Goal: Task Accomplishment & Management: Manage account settings

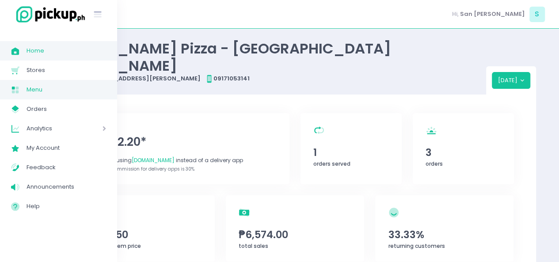
click at [63, 90] on span "Menu" at bounding box center [67, 89] width 80 height 11
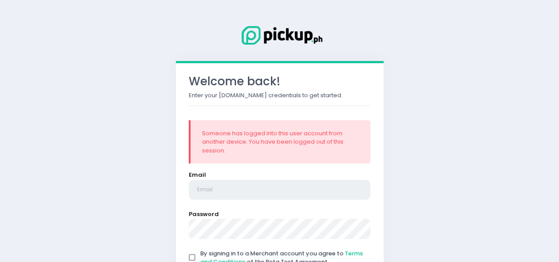
click at [216, 189] on input "email" at bounding box center [280, 190] width 182 height 20
type input "[EMAIL_ADDRESS][DOMAIN_NAME]"
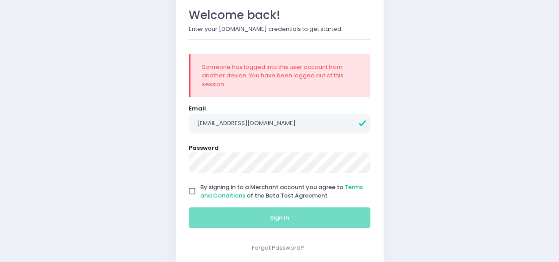
scroll to position [71, 0]
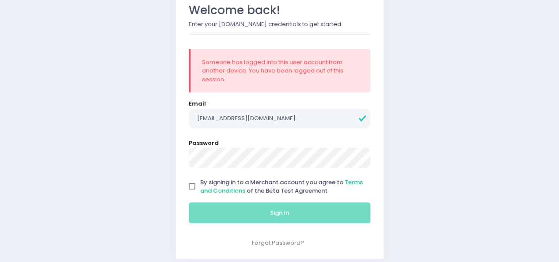
click at [186, 184] on input "By signing in to a Merchant account you agree to Terms and Conditions of the Be…" at bounding box center [192, 186] width 17 height 17
checkbox input "true"
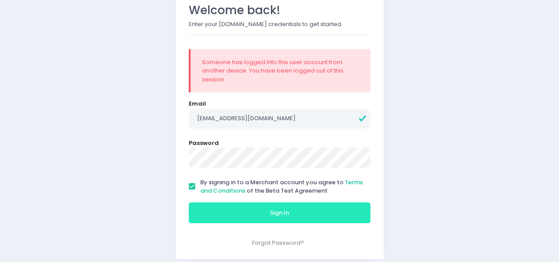
click at [218, 203] on button "Sign In" at bounding box center [280, 212] width 182 height 21
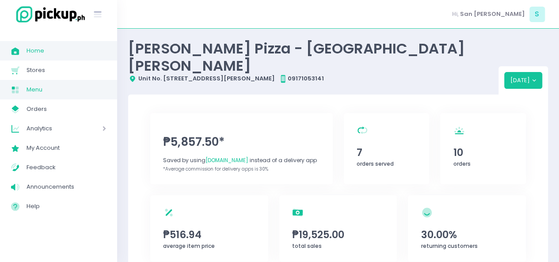
click at [44, 95] on link "Menu Created with Sketch. Menu" at bounding box center [58, 89] width 117 height 19
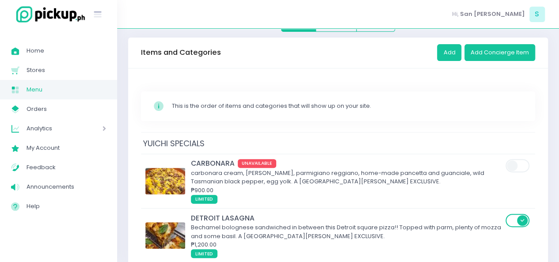
scroll to position [83, 0]
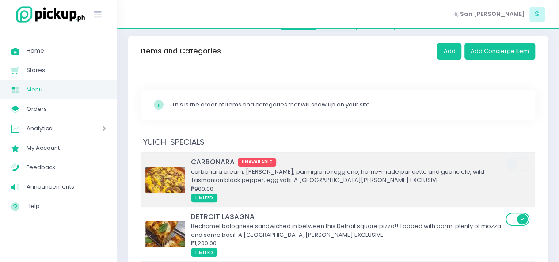
click at [280, 152] on td "CARBONARA UNAVAILABLE carbonara cream, [PERSON_NAME], parmigiano reggiano, home…" at bounding box center [338, 179] width 394 height 54
click at [272, 167] on div "carbonara cream, [PERSON_NAME], parmigiano reggiano, home-made pancetta and gua…" at bounding box center [347, 175] width 312 height 17
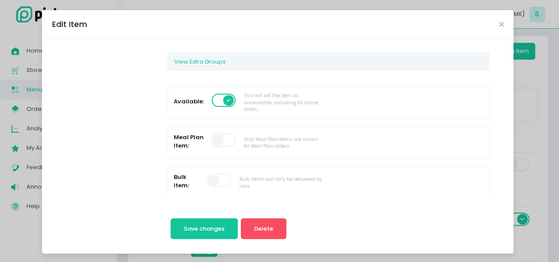
scroll to position [242, 0]
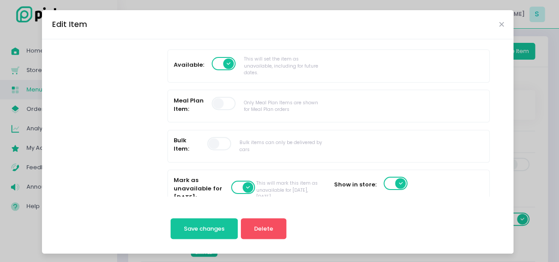
click at [236, 180] on label at bounding box center [243, 187] width 25 height 15
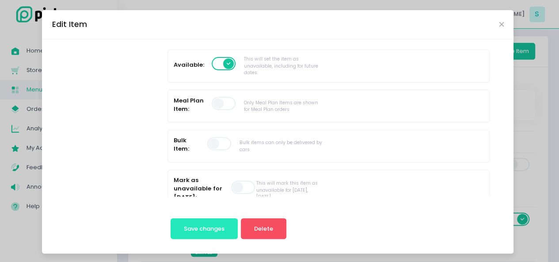
click at [215, 220] on button "Save changes" at bounding box center [204, 228] width 68 height 21
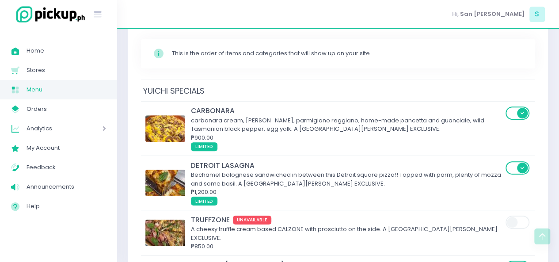
scroll to position [189, 0]
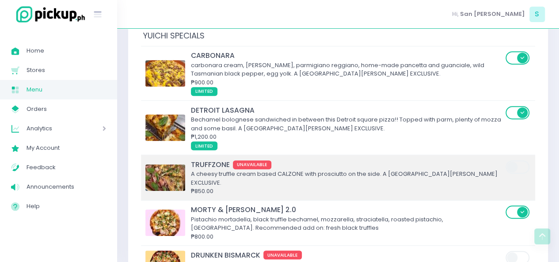
click at [207, 170] on div "A cheesy truffle cream based CALZONE with prosciutto on the side. A [GEOGRAPHIC…" at bounding box center [347, 178] width 312 height 17
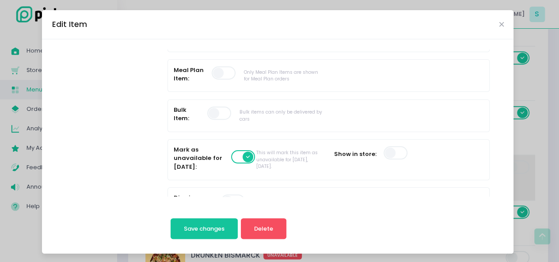
scroll to position [274, 0]
click at [231, 156] on span at bounding box center [243, 155] width 25 height 13
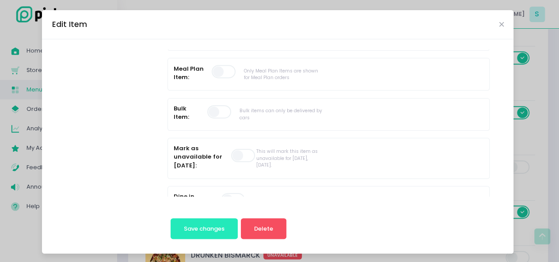
click at [196, 237] on button "Save changes" at bounding box center [204, 228] width 68 height 21
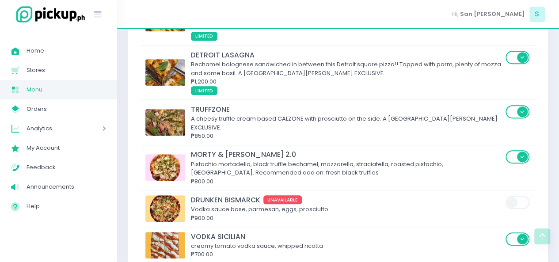
scroll to position [283, 0]
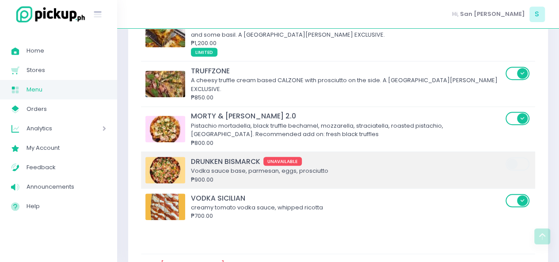
click at [220, 175] on div "₱900.00" at bounding box center [347, 179] width 312 height 9
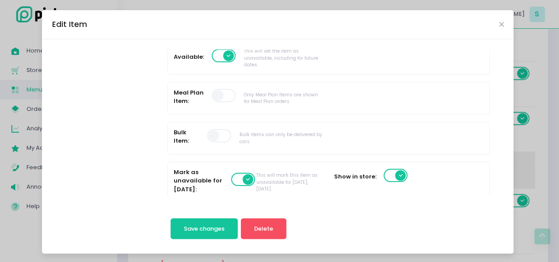
scroll to position [265, 0]
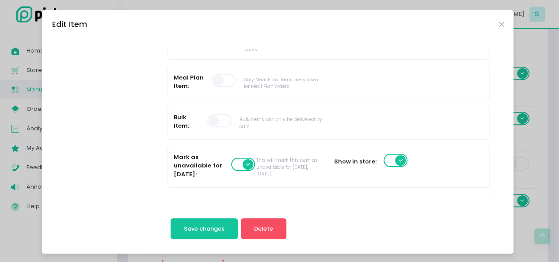
click at [231, 158] on span at bounding box center [243, 164] width 25 height 13
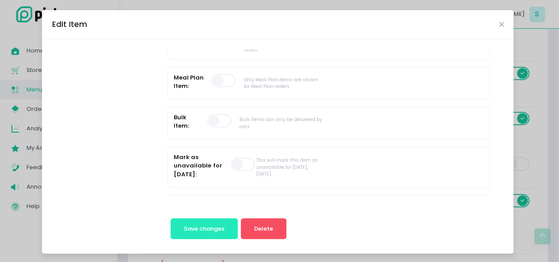
click at [218, 229] on span "Save changes" at bounding box center [204, 228] width 41 height 8
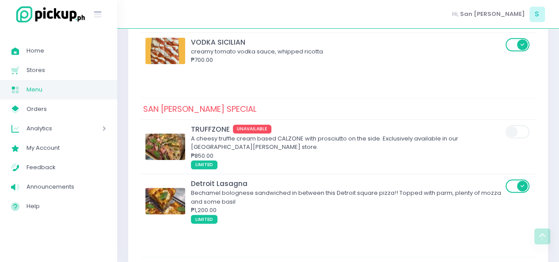
scroll to position [449, 0]
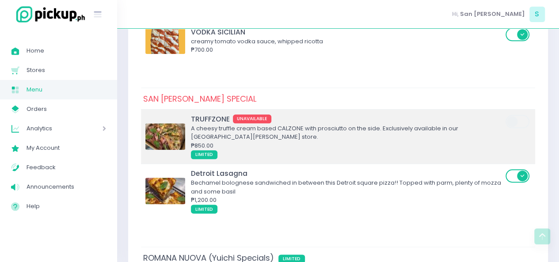
click at [206, 141] on div "₱850.00" at bounding box center [347, 145] width 312 height 9
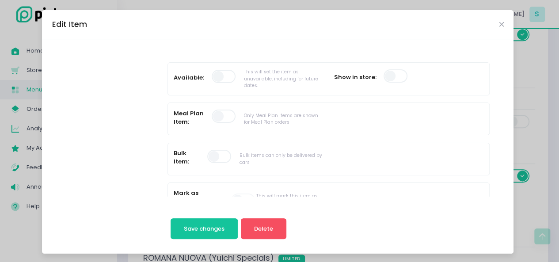
scroll to position [235, 0]
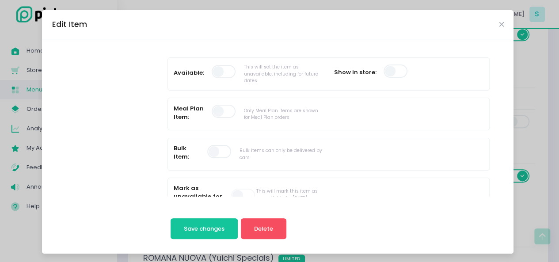
click at [213, 72] on span at bounding box center [224, 71] width 25 height 13
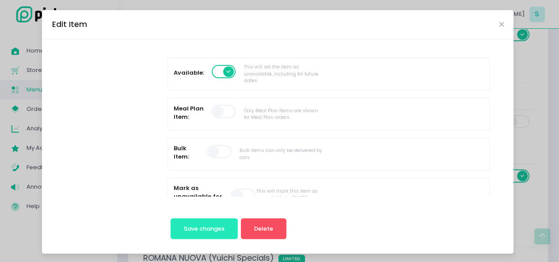
click at [213, 231] on span "Save changes" at bounding box center [204, 228] width 41 height 8
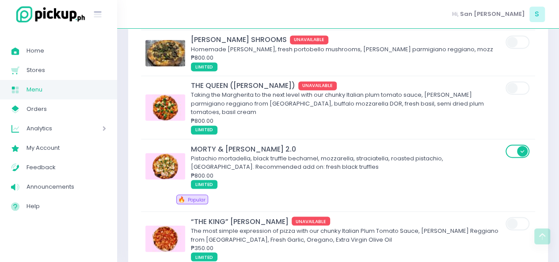
scroll to position [723, 0]
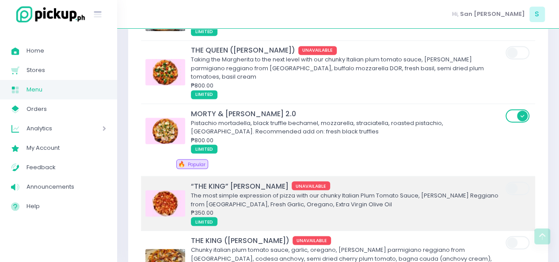
drag, startPoint x: 213, startPoint y: 231, endPoint x: 162, endPoint y: 186, distance: 68.5
click at [162, 186] on div "“THE KING” MARINARA UNAVAILABLE The most simple expression of pizza with our ch…" at bounding box center [325, 203] width 360 height 45
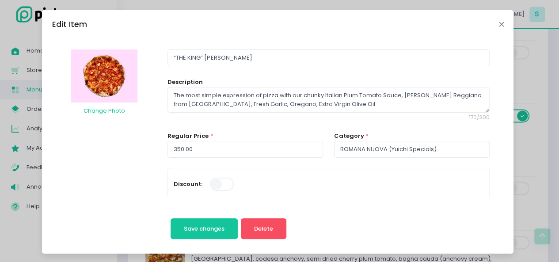
click at [499, 23] on button "Close" at bounding box center [501, 24] width 4 height 4
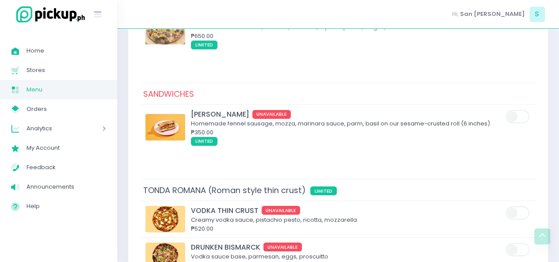
scroll to position [1387, 0]
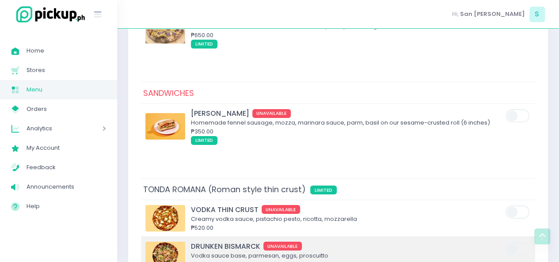
click at [265, 242] on span "UNAVAILABLE" at bounding box center [282, 246] width 39 height 9
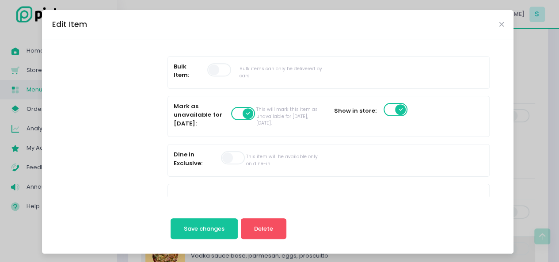
scroll to position [317, 0]
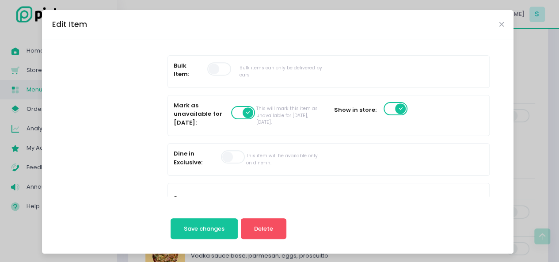
click at [231, 113] on span at bounding box center [243, 112] width 25 height 13
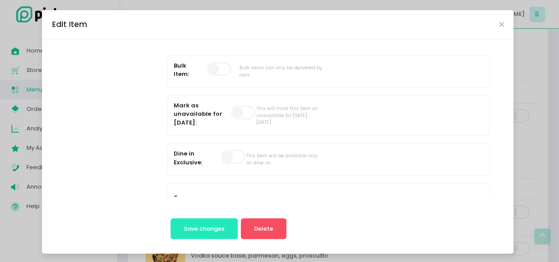
click at [195, 226] on span "Save changes" at bounding box center [204, 228] width 41 height 8
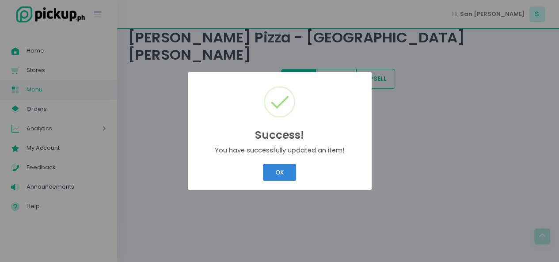
scroll to position [0, 0]
